Goal: Complete application form

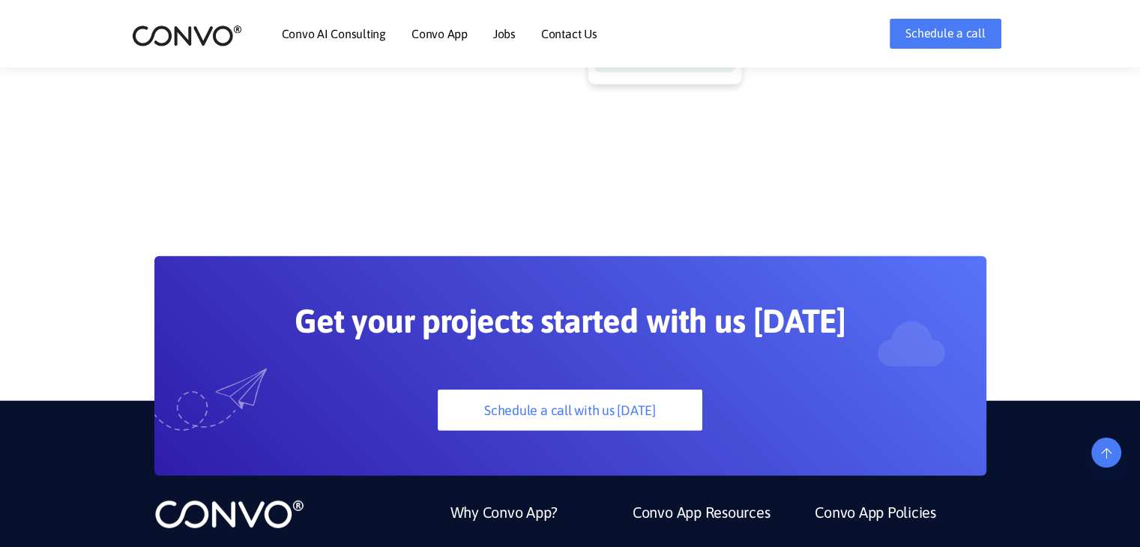
scroll to position [3955, 0]
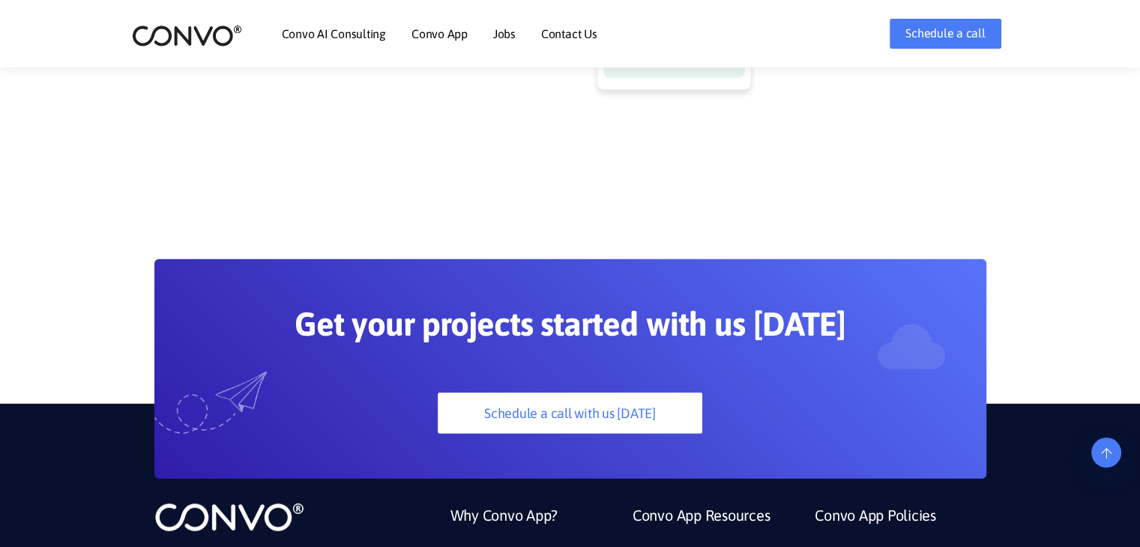
click at [513, 36] on link "Jobs" at bounding box center [504, 34] width 22 height 12
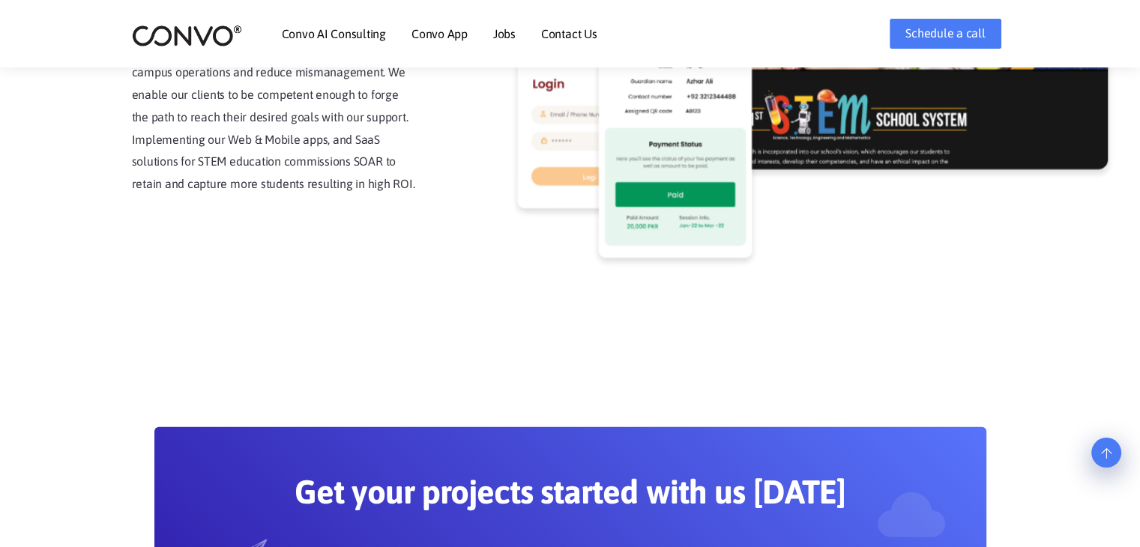
click at [493, 28] on link "Jobs" at bounding box center [504, 34] width 22 height 12
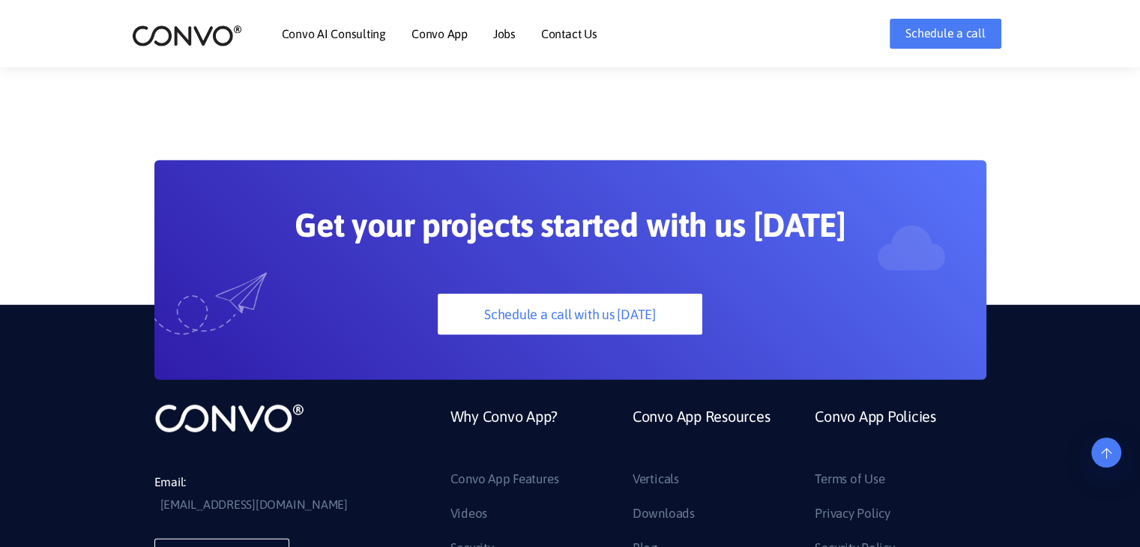
scroll to position [4064, 0]
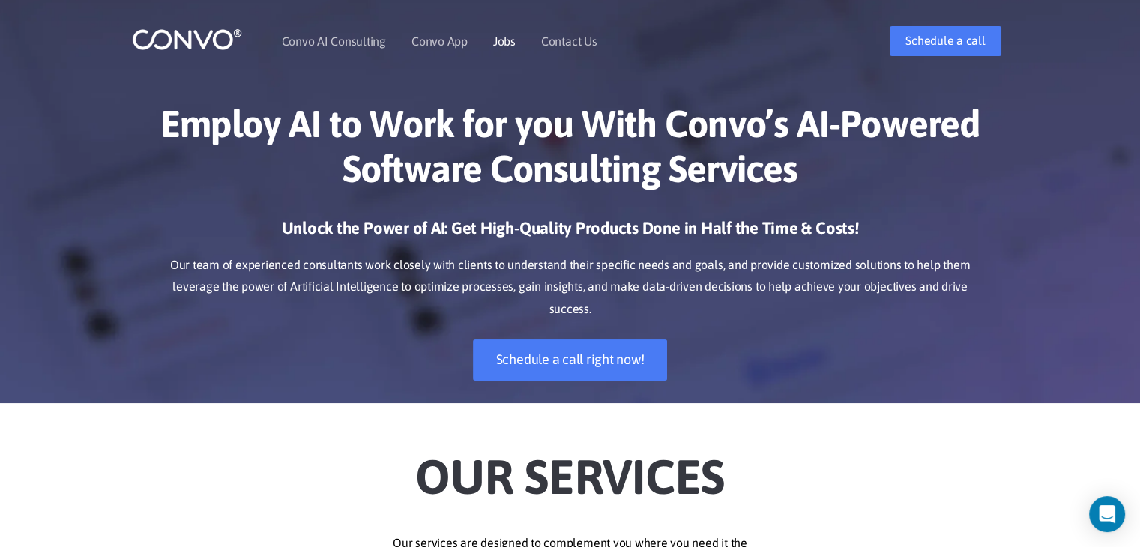
click at [503, 40] on link "Jobs" at bounding box center [504, 41] width 22 height 12
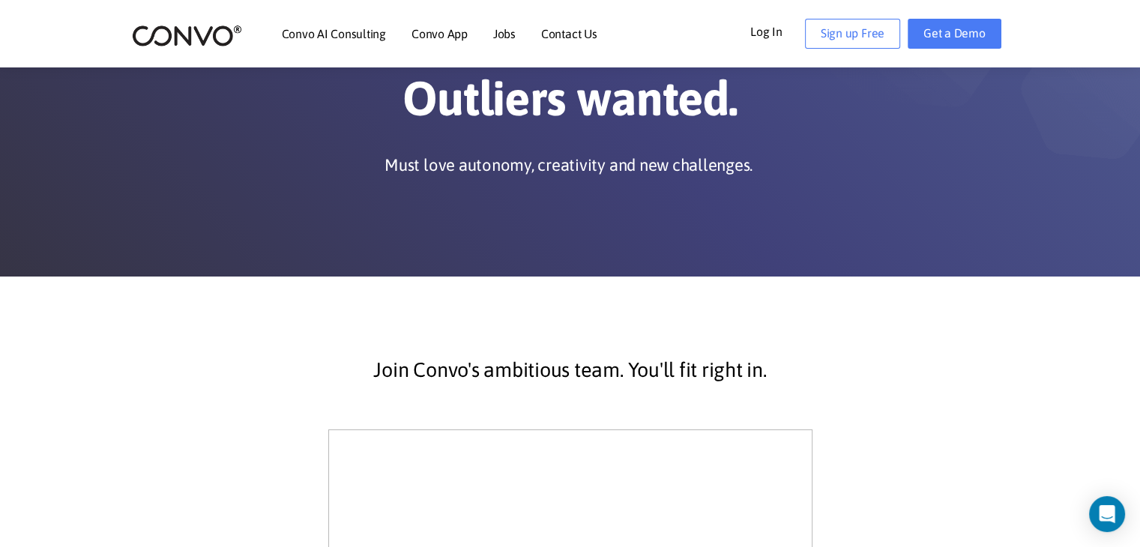
scroll to position [97, 0]
click at [582, 43] on li "Contact Us" at bounding box center [569, 33] width 56 height 64
click at [569, 35] on link "Contact Us" at bounding box center [569, 34] width 56 height 12
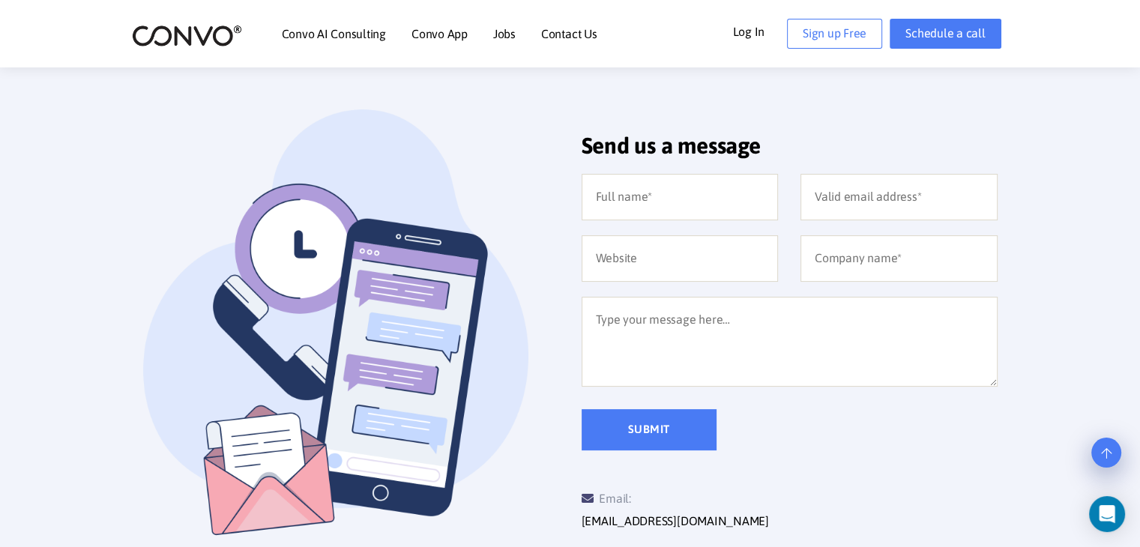
scroll to position [306, 0]
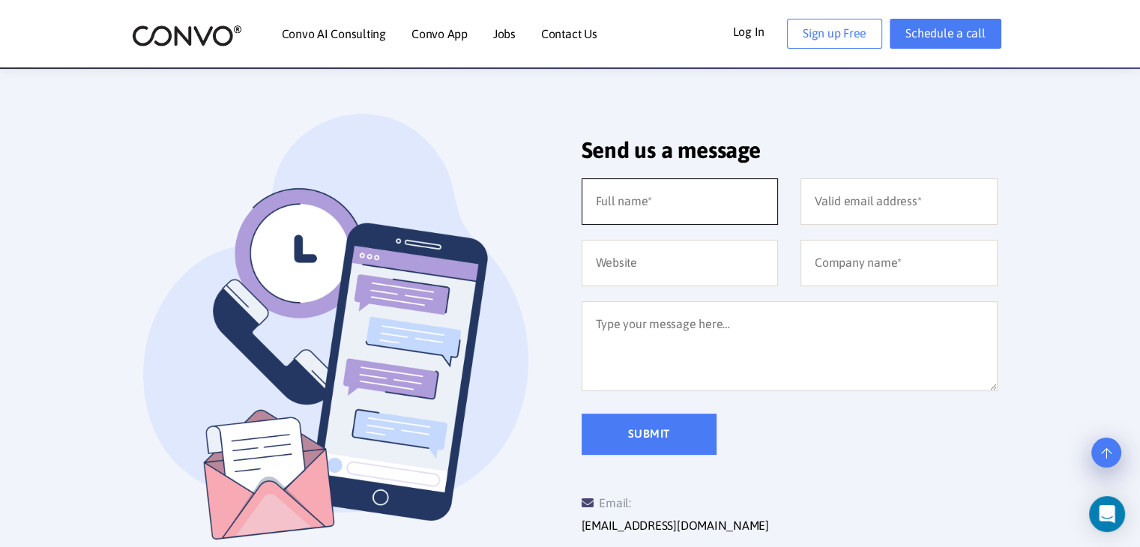
drag, startPoint x: 613, startPoint y: 195, endPoint x: 633, endPoint y: 201, distance: 20.4
click at [615, 195] on input "text" at bounding box center [680, 201] width 197 height 46
type input "Haris Babar"
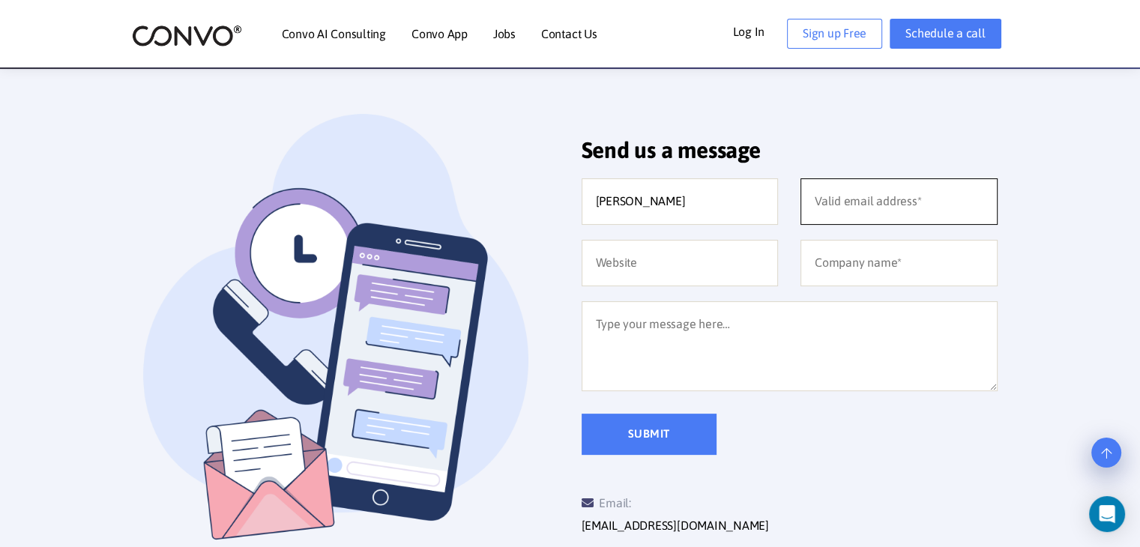
type input "harisbabar012@gmail.com"
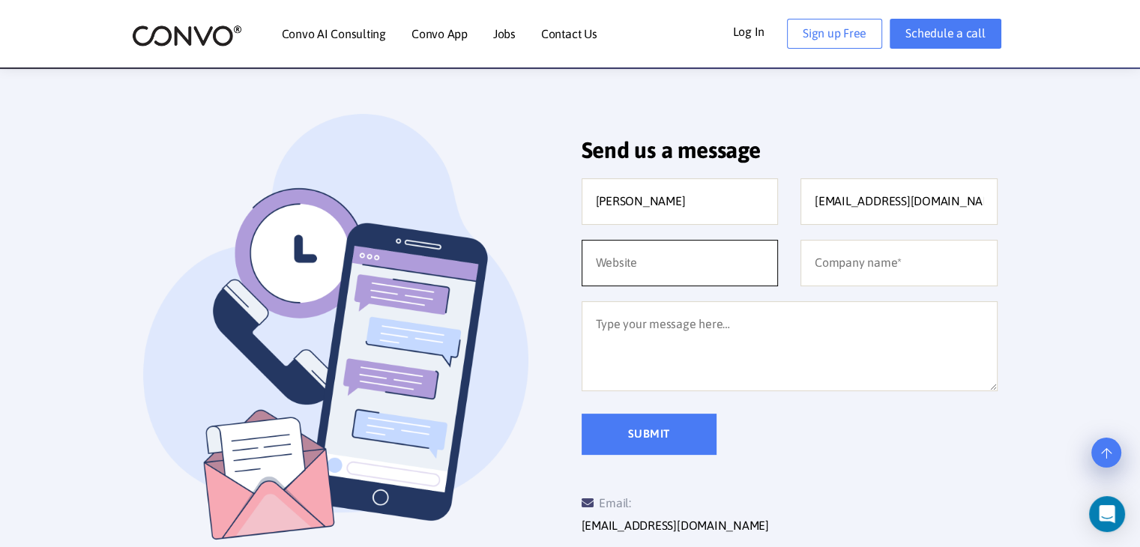
click at [707, 261] on input "text" at bounding box center [680, 263] width 197 height 46
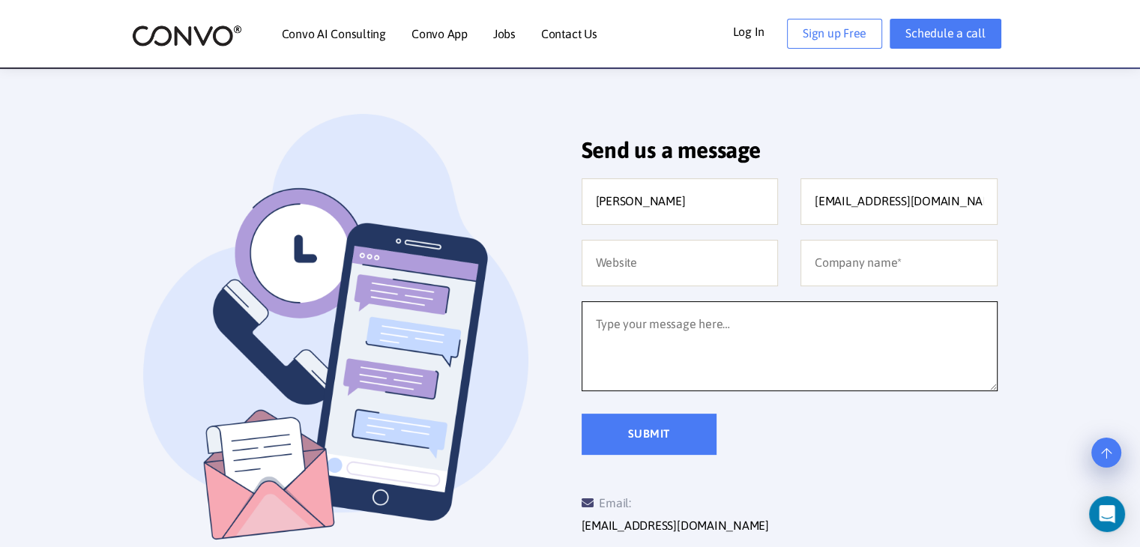
click at [720, 340] on textarea at bounding box center [790, 346] width 416 height 90
paste textarea "Hello, I hope this message finds you well. My name is Haris Babar, and I am wri…"
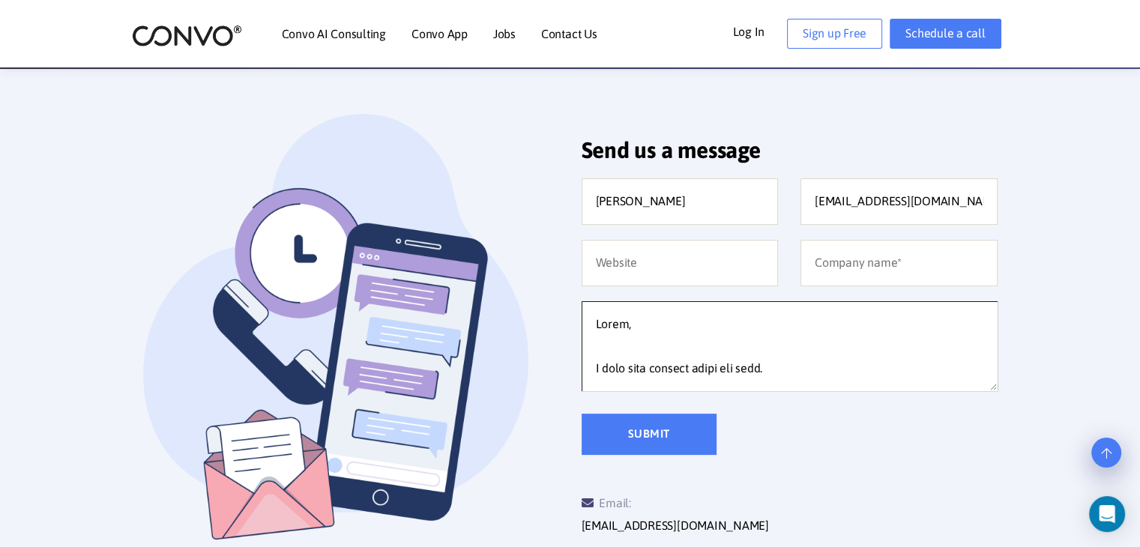
scroll to position [813, 0]
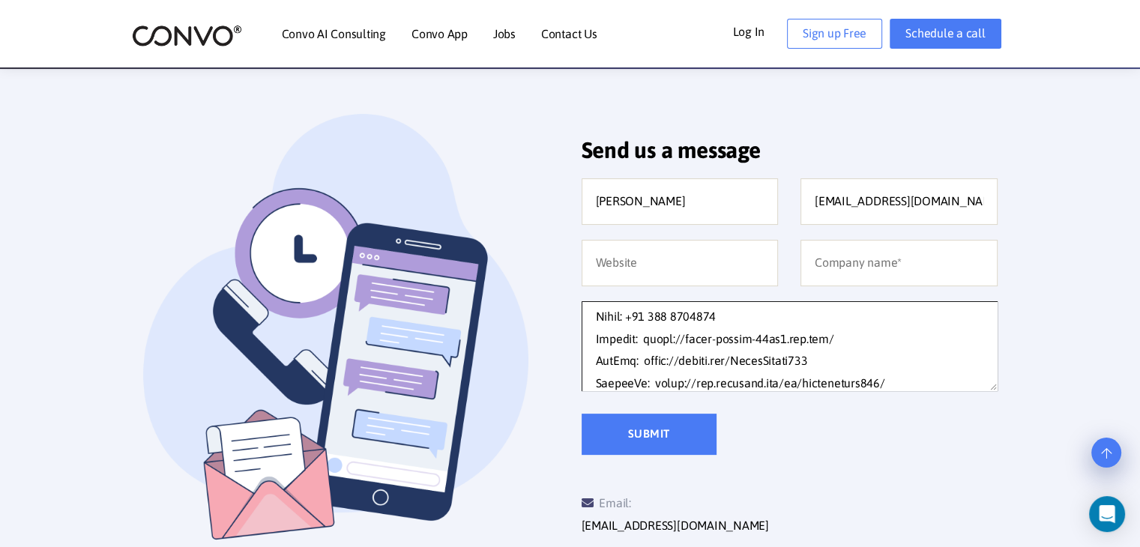
type textarea "Hello, I hope this message finds you well. My name is Haris Babar, and I am wri…"
click at [635, 267] on input "text" at bounding box center [680, 263] width 197 height 46
paste input "Application for DevOps Internship – Haris Babar"
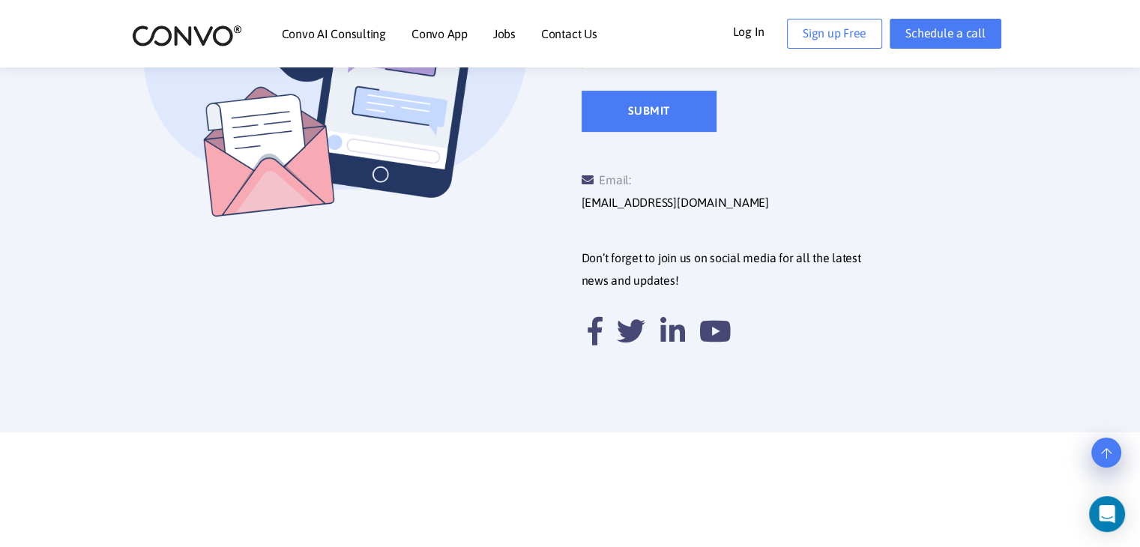
scroll to position [631, 0]
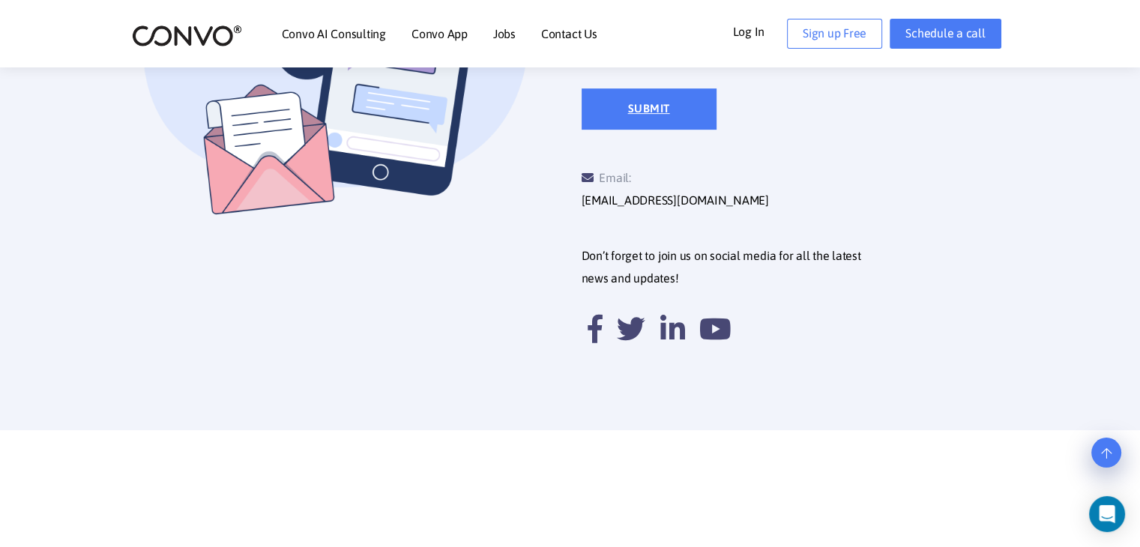
type input "Application for DevOps Internship – Haris Babar"
click at [657, 107] on input "Submit" at bounding box center [649, 108] width 135 height 41
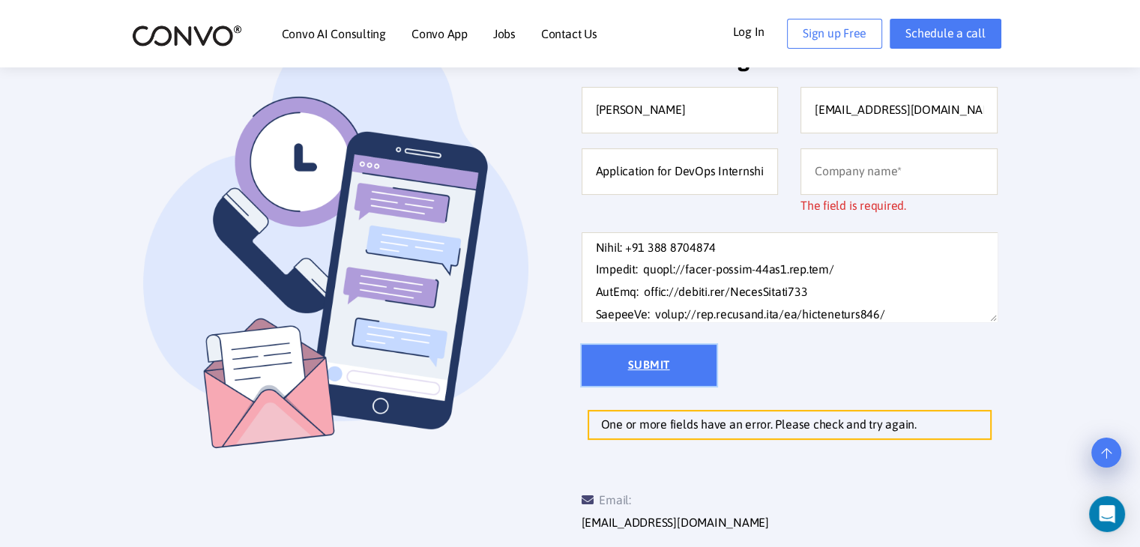
scroll to position [397, 0]
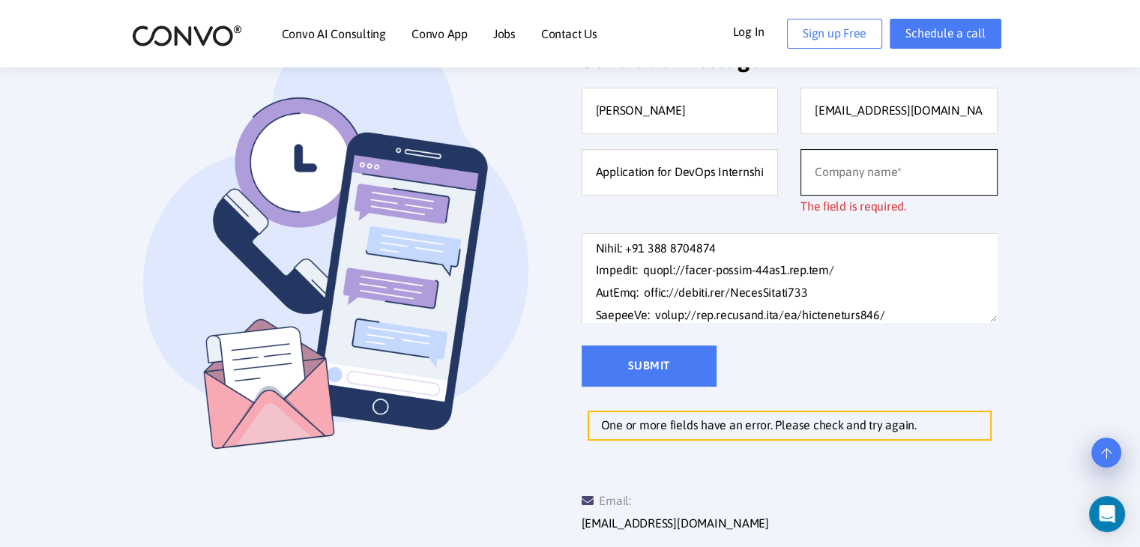
click at [856, 183] on input "text" at bounding box center [899, 172] width 197 height 46
type input "Freelanser"
click at [682, 360] on input "Submit" at bounding box center [649, 366] width 135 height 41
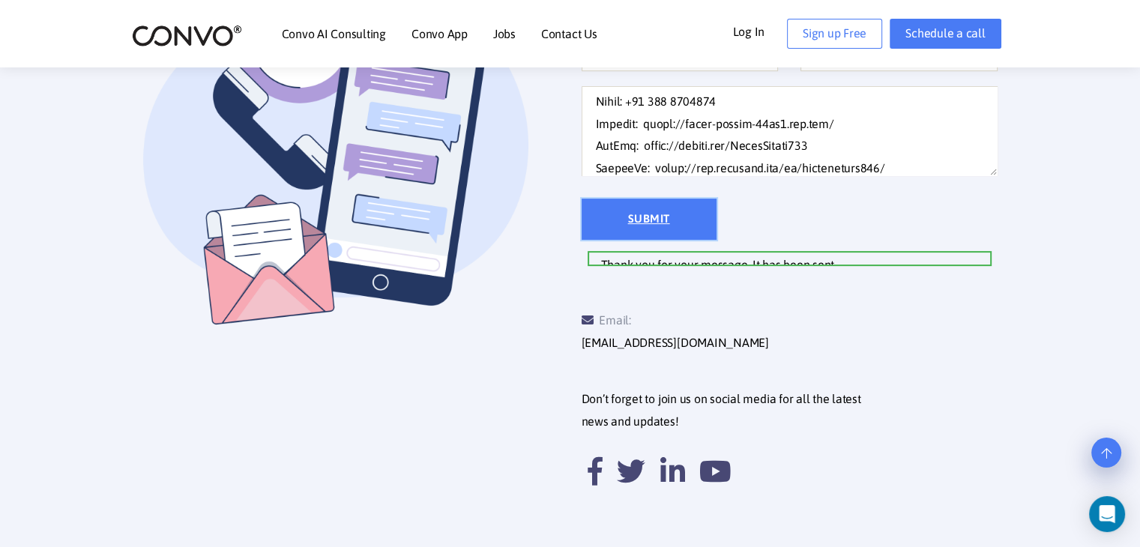
scroll to position [0, 0]
